Goal: Information Seeking & Learning: Learn about a topic

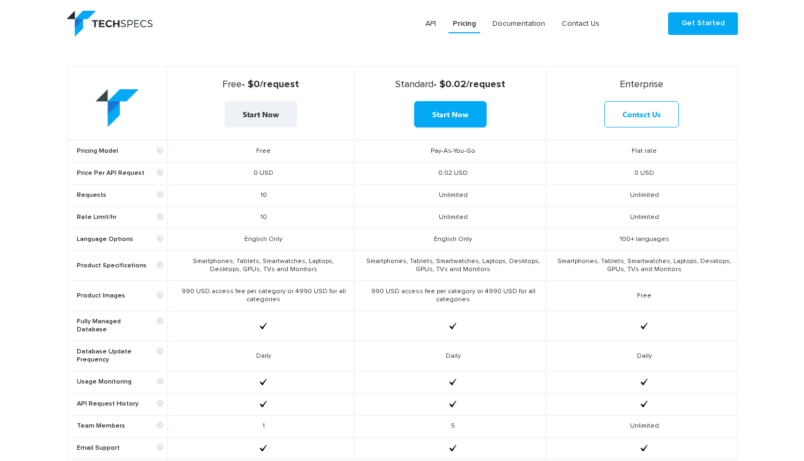
scroll to position [368, 0]
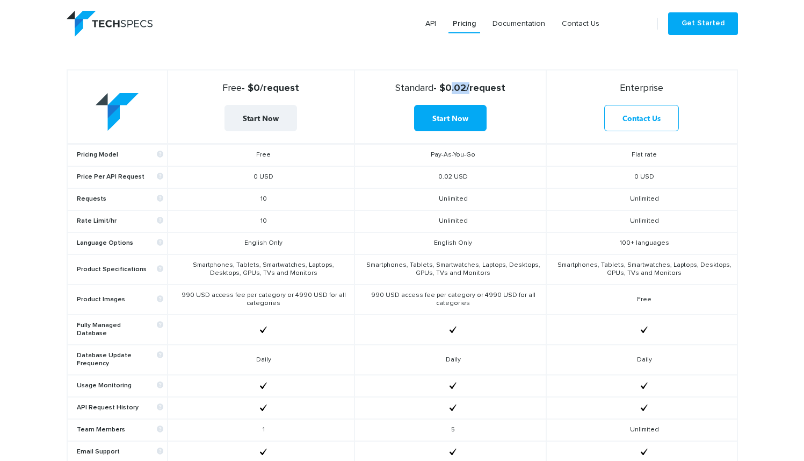
drag, startPoint x: 467, startPoint y: 86, endPoint x: 446, endPoint y: 87, distance: 21.0
click at [446, 87] on strong "Standard - $0.02/request" at bounding box center [451, 88] width 182 height 12
click at [509, 85] on strong "Standard - $0.02/request" at bounding box center [451, 88] width 182 height 12
click at [490, 85] on strong "Standard - $0.02/request" at bounding box center [451, 88] width 182 height 12
drag, startPoint x: 465, startPoint y: 198, endPoint x: 433, endPoint y: 200, distance: 31.8
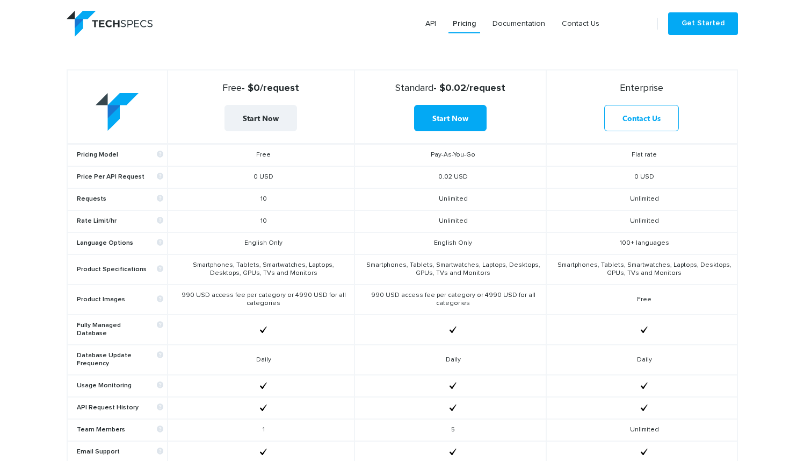
click at [433, 200] on td "Unlimited" at bounding box center [451, 199] width 192 height 22
click at [440, 200] on td "Unlimited" at bounding box center [451, 199] width 192 height 22
drag, startPoint x: 468, startPoint y: 85, endPoint x: 443, endPoint y: 85, distance: 24.7
click at [443, 85] on strong "Standard - $0.02/request" at bounding box center [451, 88] width 182 height 12
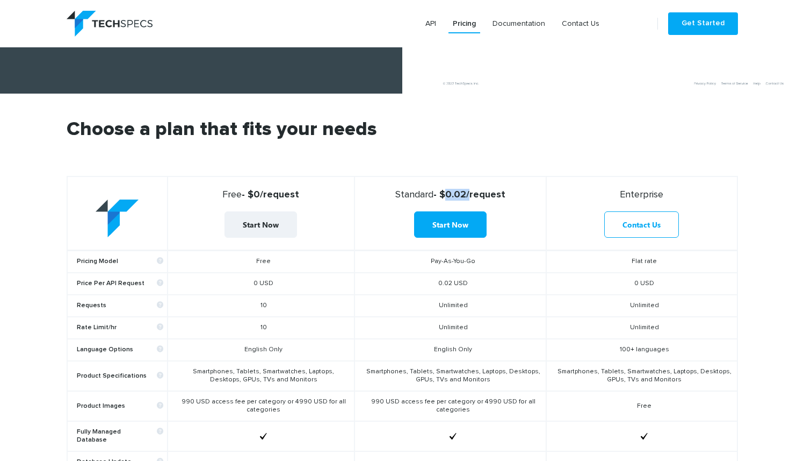
scroll to position [247, 0]
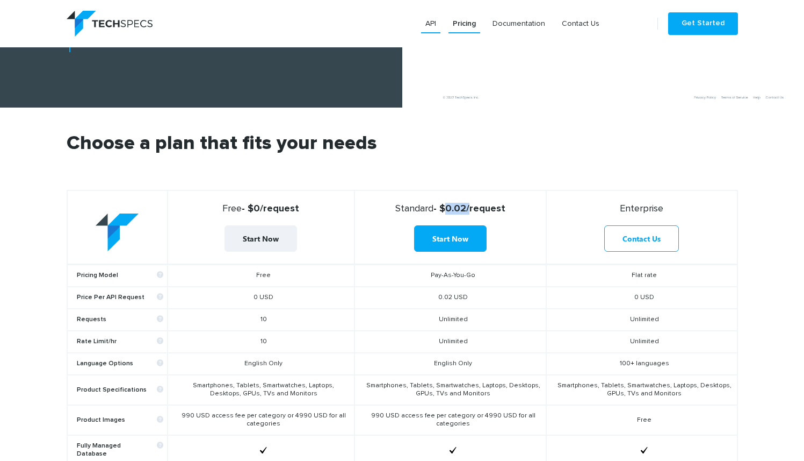
click at [435, 21] on link "API" at bounding box center [430, 23] width 19 height 19
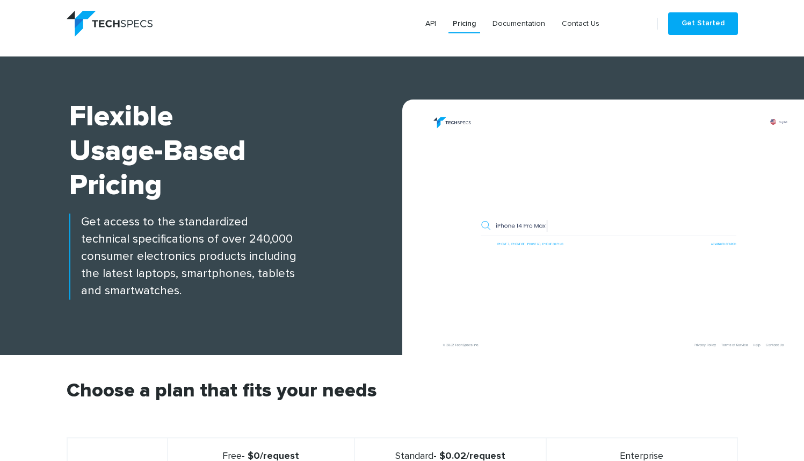
scroll to position [251, 0]
